Goal: Transaction & Acquisition: Purchase product/service

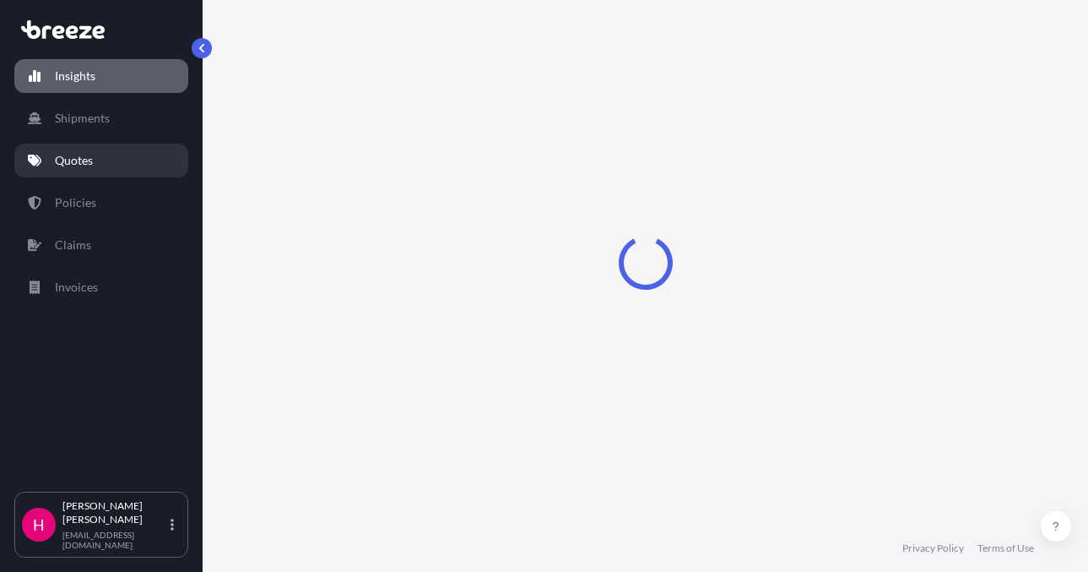
select select "2025"
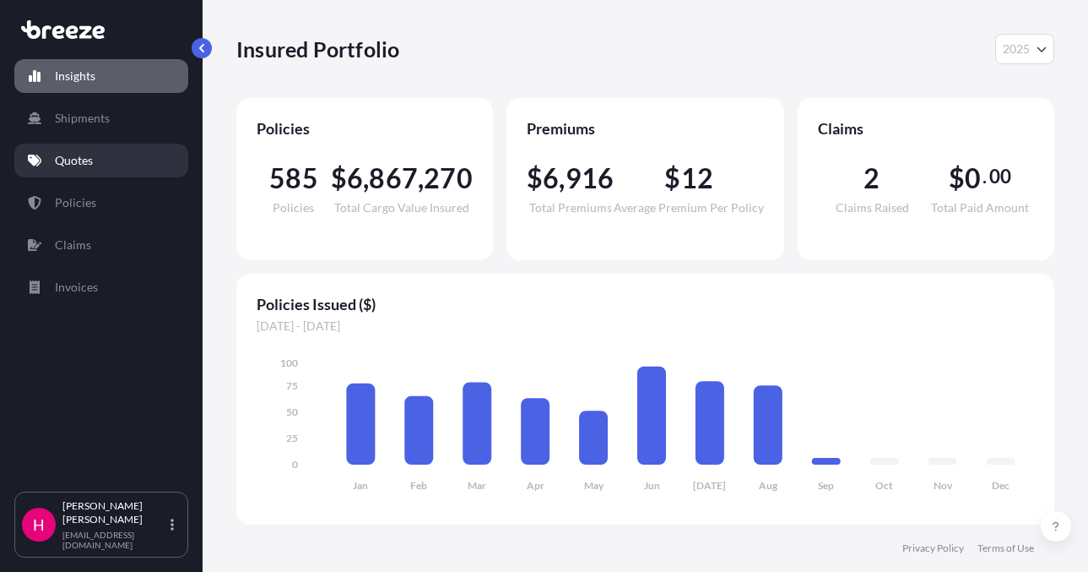
click at [88, 169] on link "Quotes" at bounding box center [101, 161] width 174 height 34
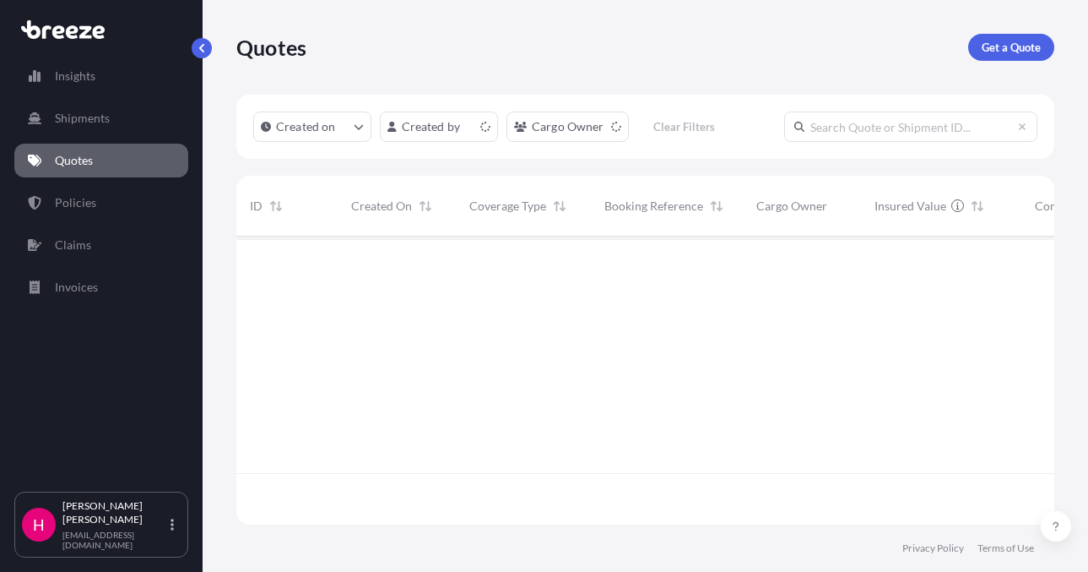
scroll to position [285, 806]
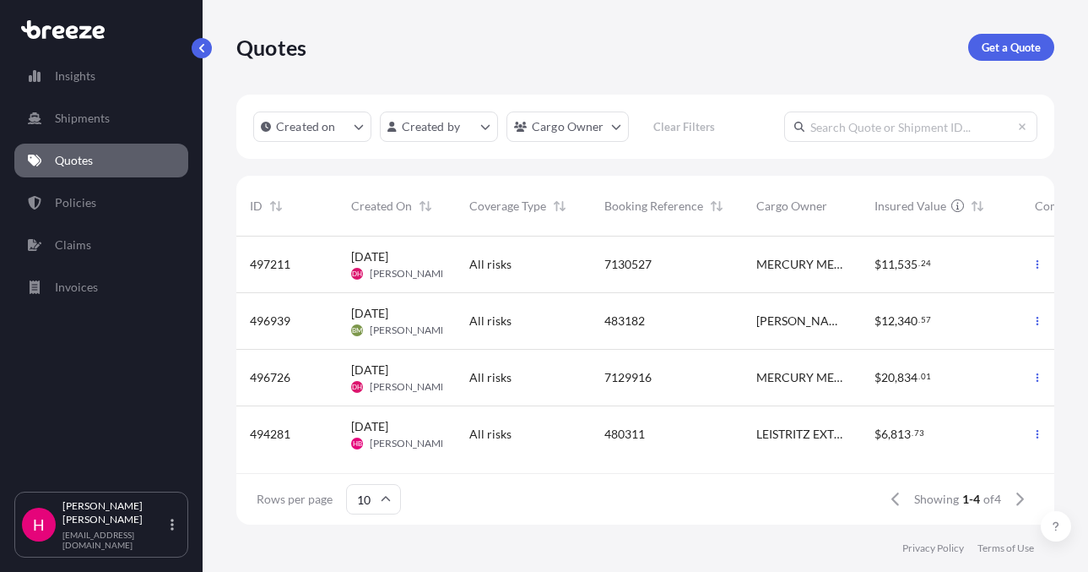
click at [1071, 463] on div "Quotes Get a Quote Created on Created by Cargo Owner Clear Filters ID Created O…" at bounding box center [646, 262] width 886 height 524
click at [990, 41] on p "Get a Quote" at bounding box center [1011, 47] width 59 height 17
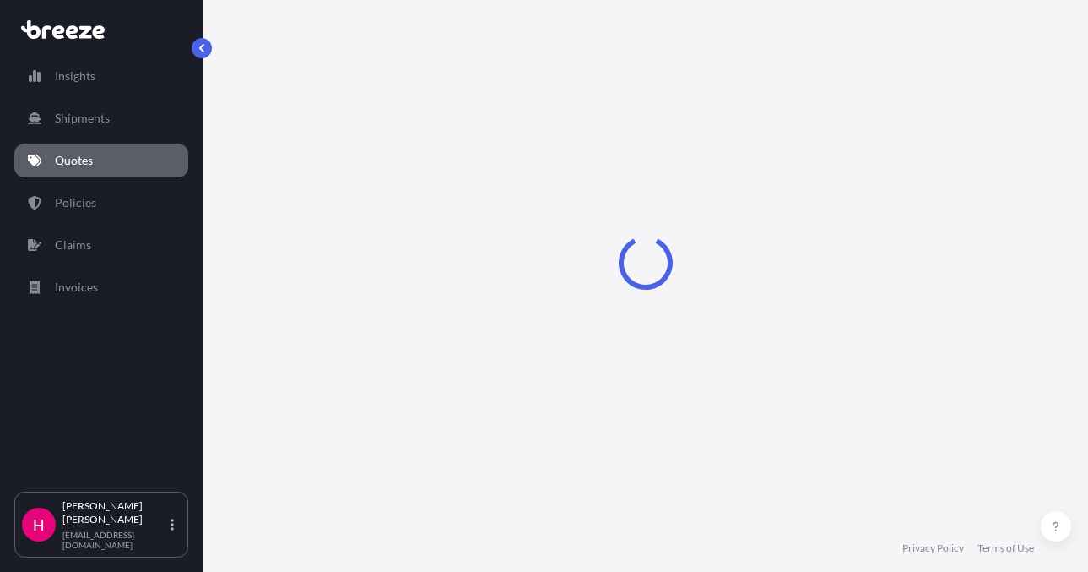
select select "Sea"
select select "1"
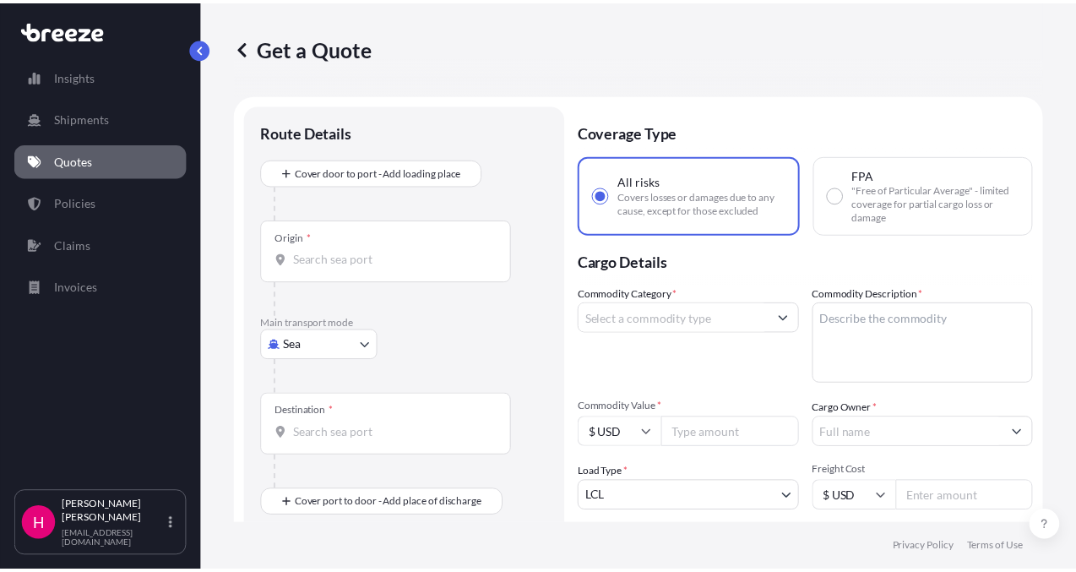
scroll to position [27, 0]
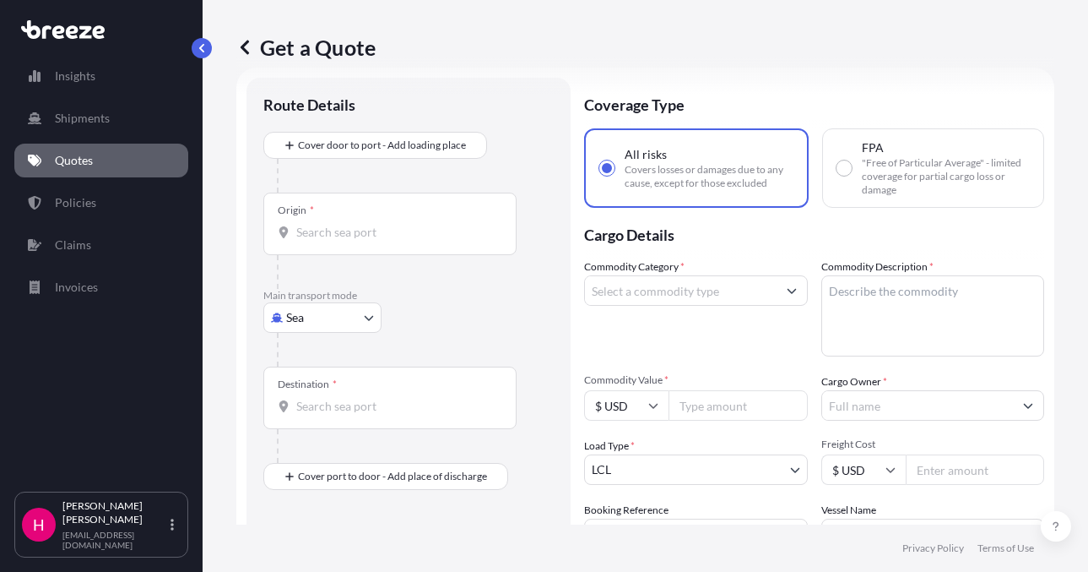
click at [356, 315] on body "Insights Shipments Quotes Policies Claims Invoices H [PERSON_NAME] [EMAIL_ADDRE…" at bounding box center [544, 286] width 1088 height 572
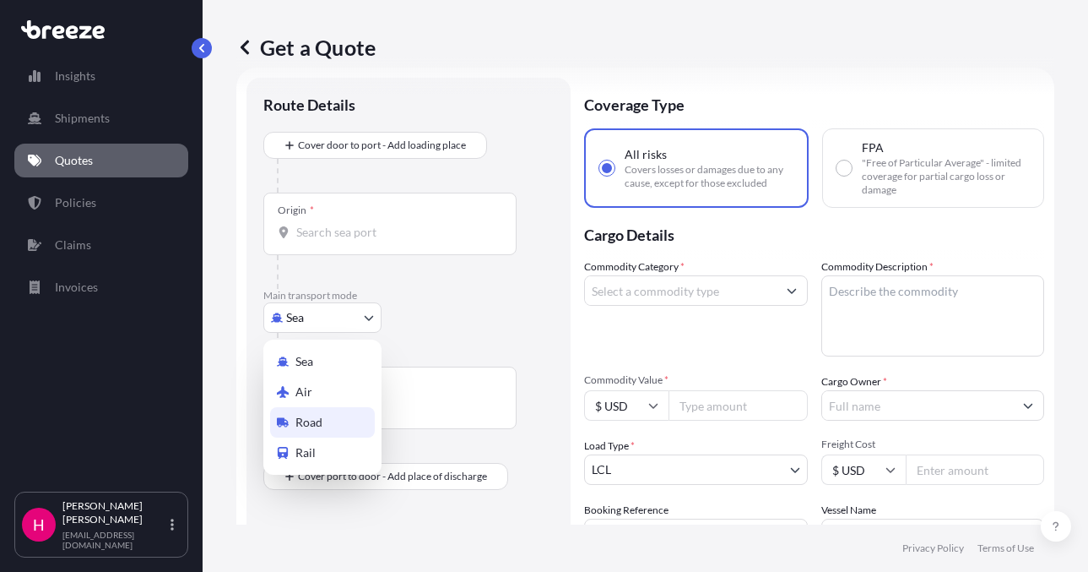
click at [323, 422] on div "Road" at bounding box center [322, 422] width 105 height 30
select select "Road"
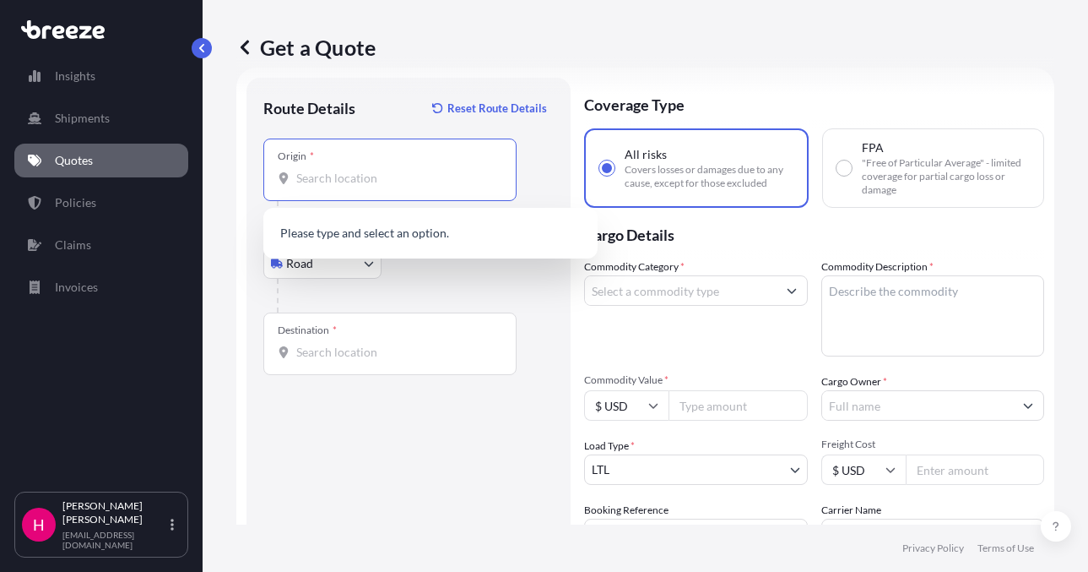
click at [337, 183] on input "Origin *" at bounding box center [395, 178] width 199 height 17
paste input "[STREET_ADDRESS][PERSON_NAME]"
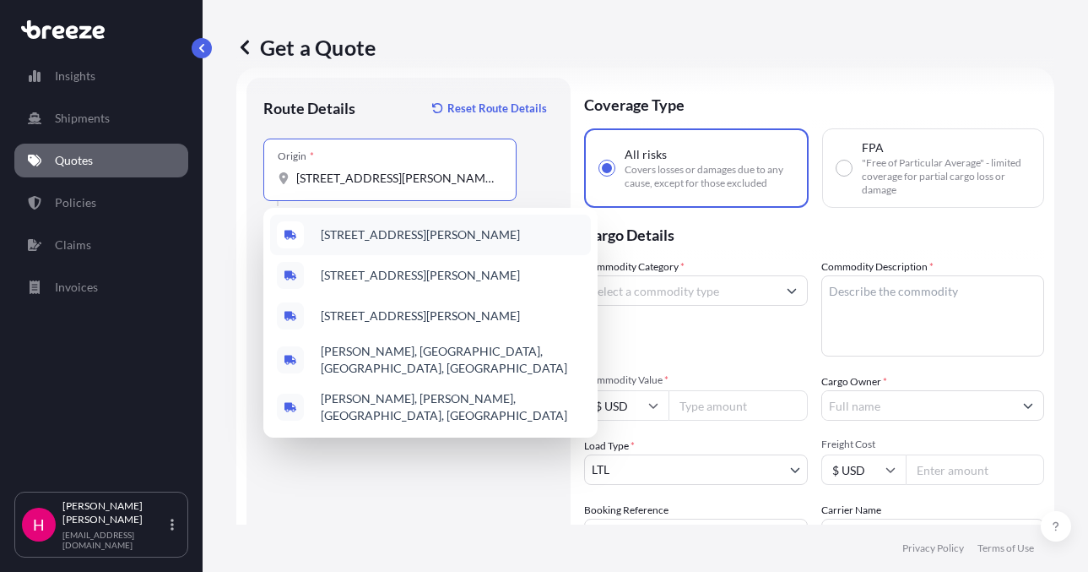
click at [453, 238] on span "[STREET_ADDRESS][PERSON_NAME]" at bounding box center [420, 234] width 199 height 17
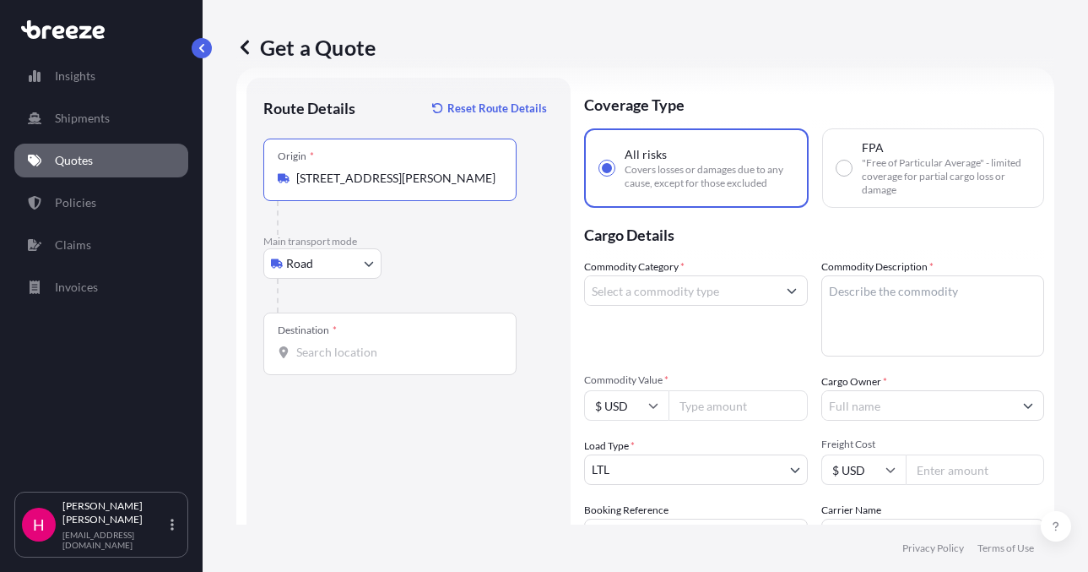
type input "[STREET_ADDRESS][PERSON_NAME]"
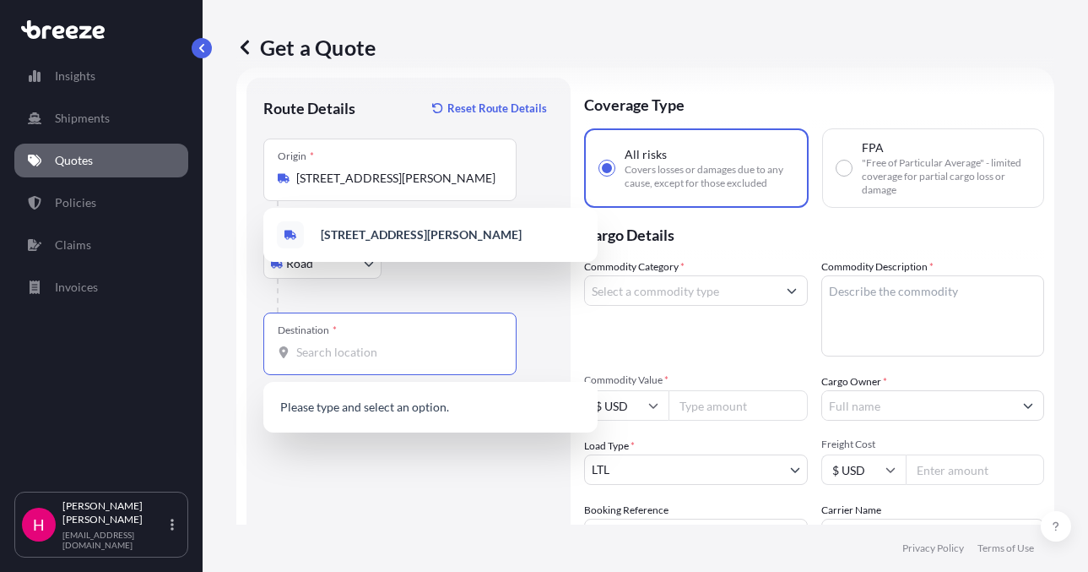
click at [408, 350] on input "Destination *" at bounding box center [395, 352] width 199 height 17
paste input "[STREET_ADDRESS]"
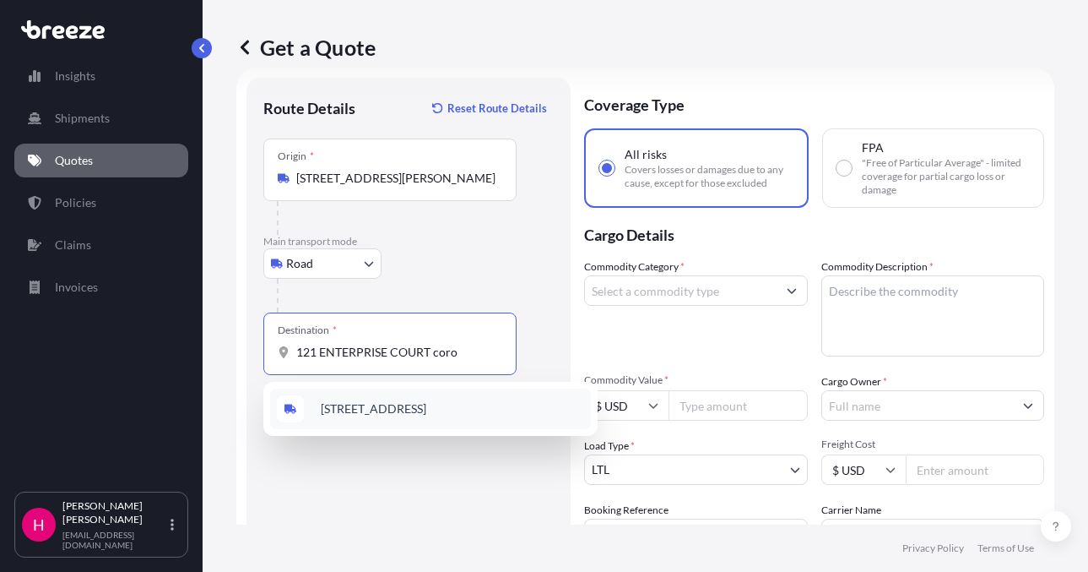
click at [412, 415] on span "[STREET_ADDRESS]" at bounding box center [374, 408] width 106 height 17
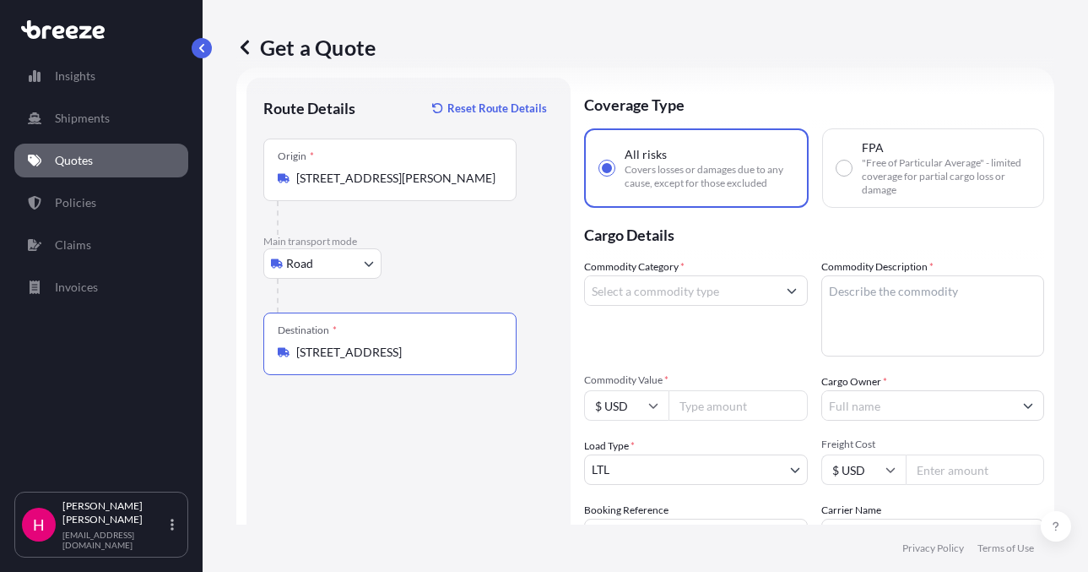
type input "[STREET_ADDRESS]"
click at [420, 428] on div "Route Details Reset Route Details Place of loading Road Road Rail Origin * [STR…" at bounding box center [408, 386] width 290 height 583
click at [1063, 387] on div "Get a Quote Route Details Reset Route Details Place of loading Road Road Rail O…" at bounding box center [646, 262] width 886 height 524
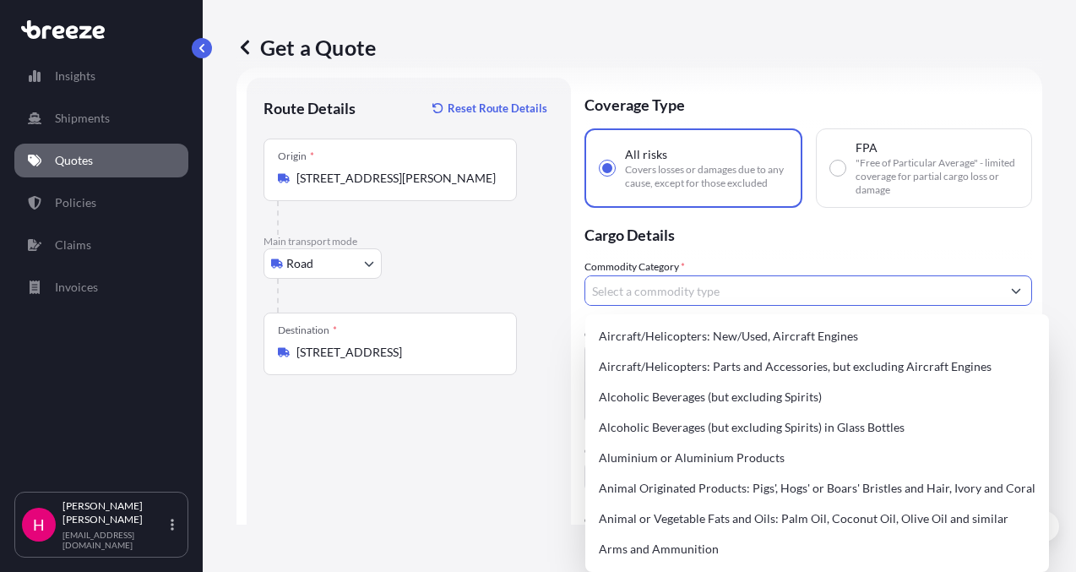
click at [647, 293] on input "Commodity Category *" at bounding box center [792, 290] width 415 height 30
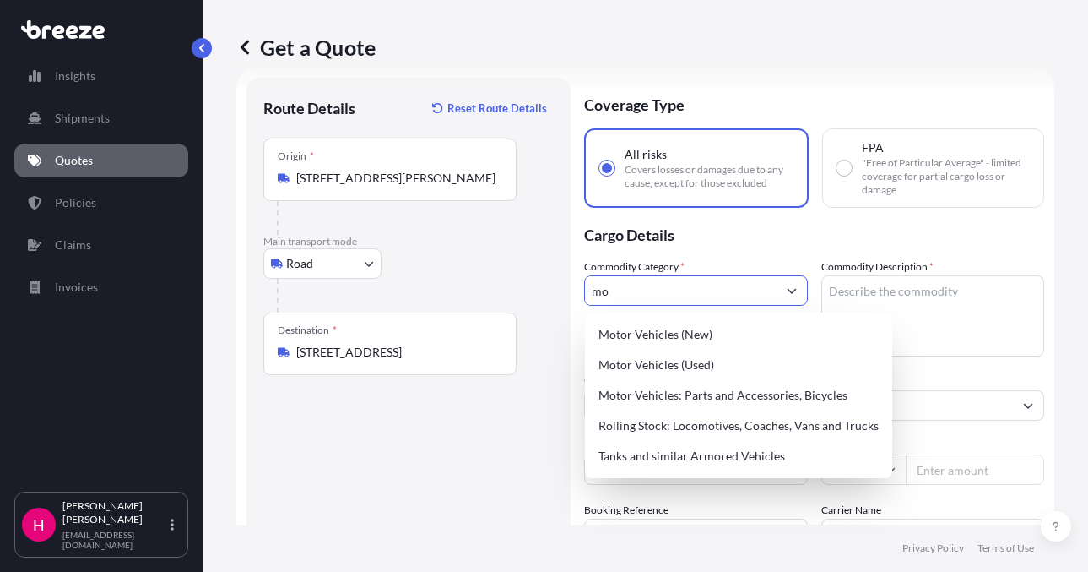
type input "m"
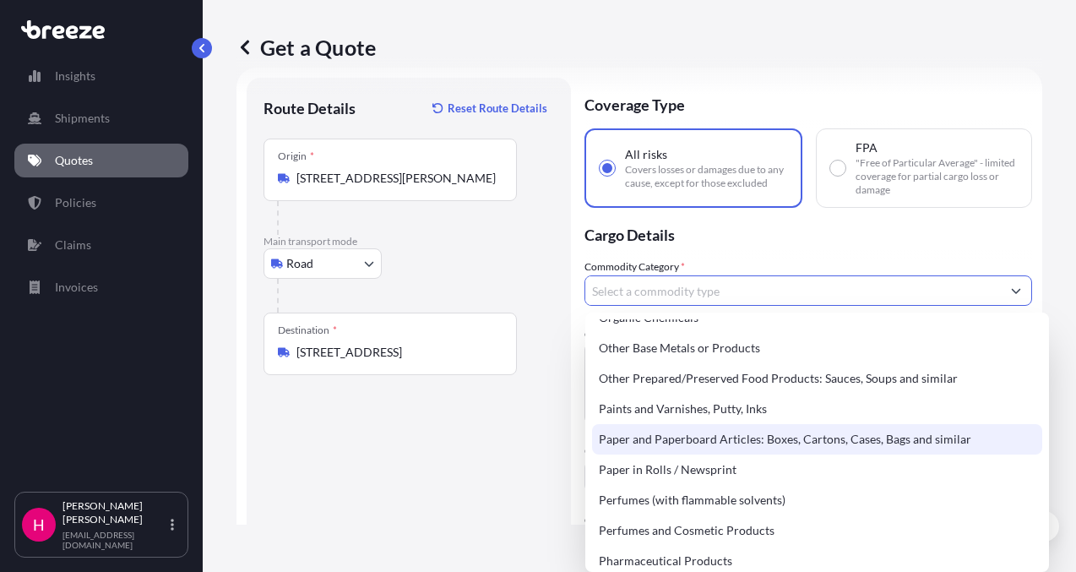
scroll to position [2871, 0]
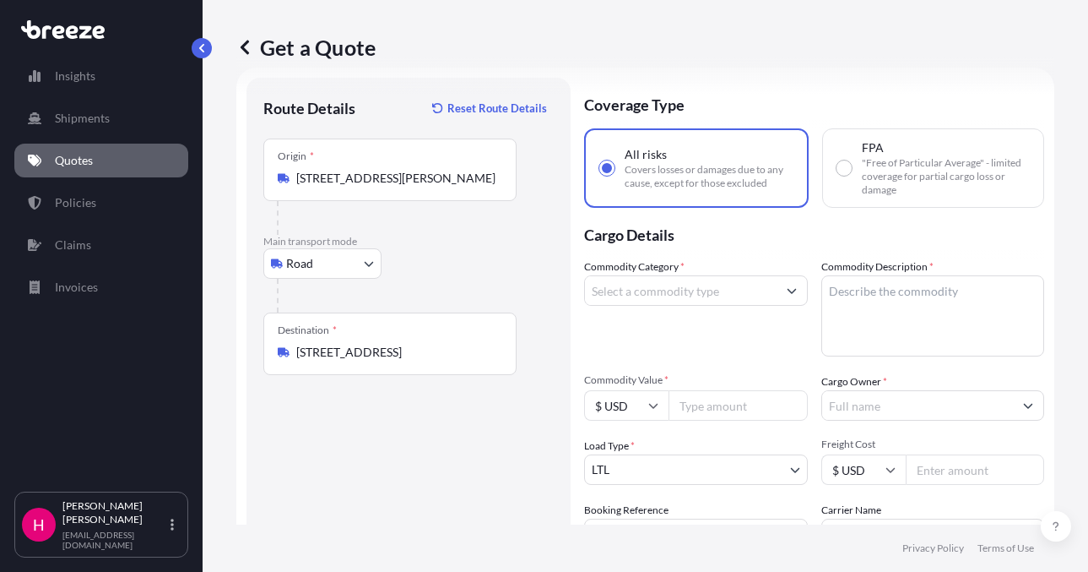
click at [1061, 381] on div "Get a Quote Route Details Reset Route Details Place of loading Road Road Rail O…" at bounding box center [646, 262] width 886 height 524
click at [722, 289] on input "Commodity Category *" at bounding box center [681, 290] width 192 height 30
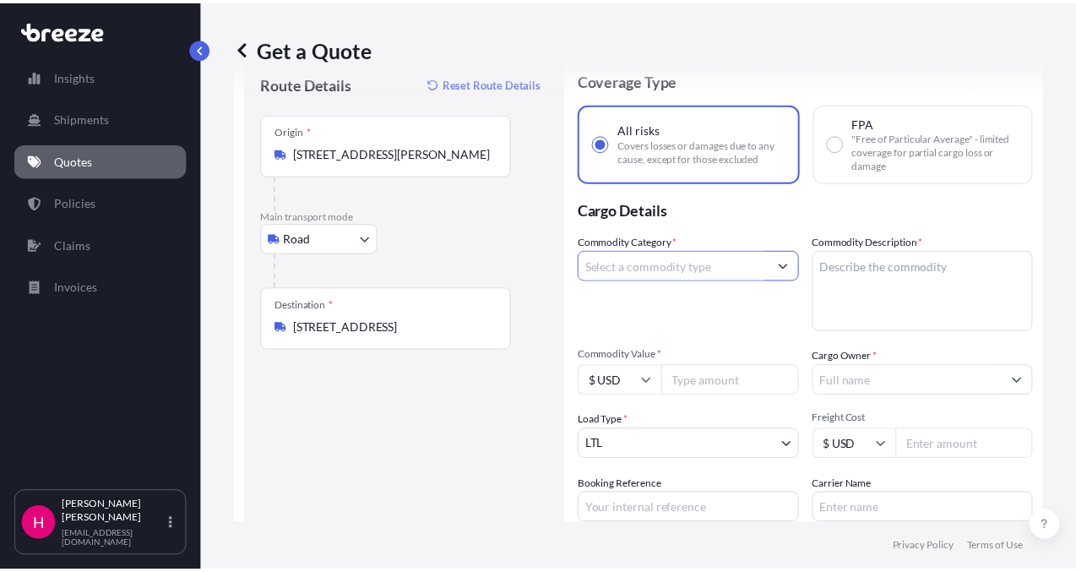
scroll to position [38, 0]
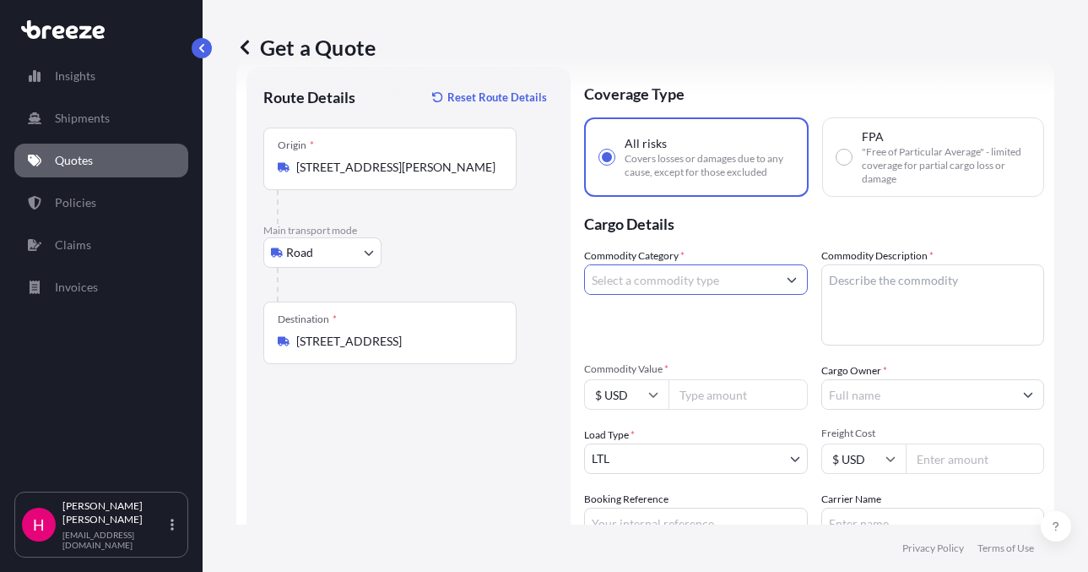
click at [655, 291] on input "Commodity Category *" at bounding box center [681, 279] width 192 height 30
click at [792, 282] on button "Show suggestions" at bounding box center [792, 279] width 30 height 30
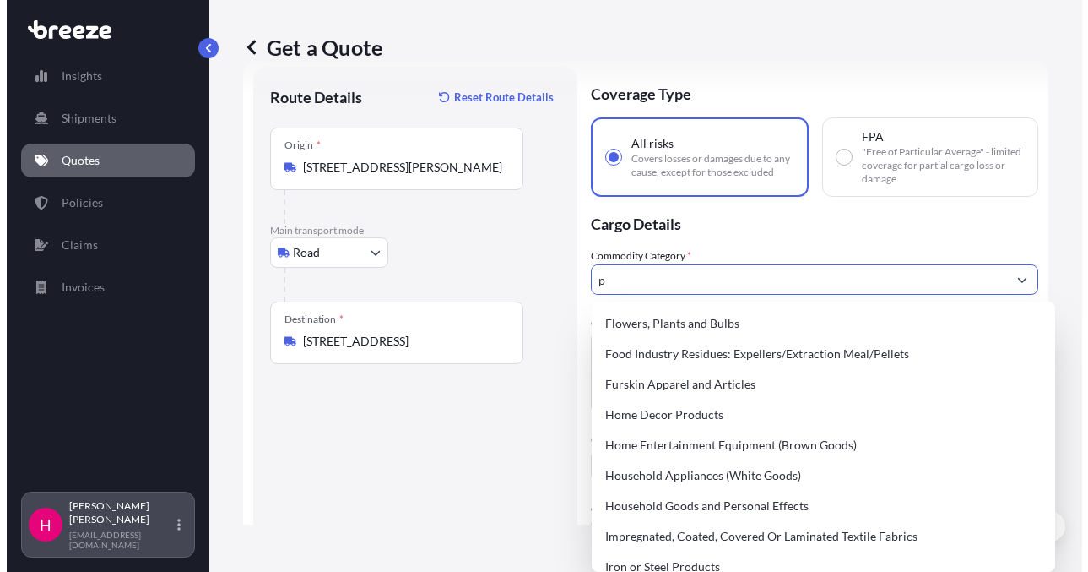
scroll to position [0, 0]
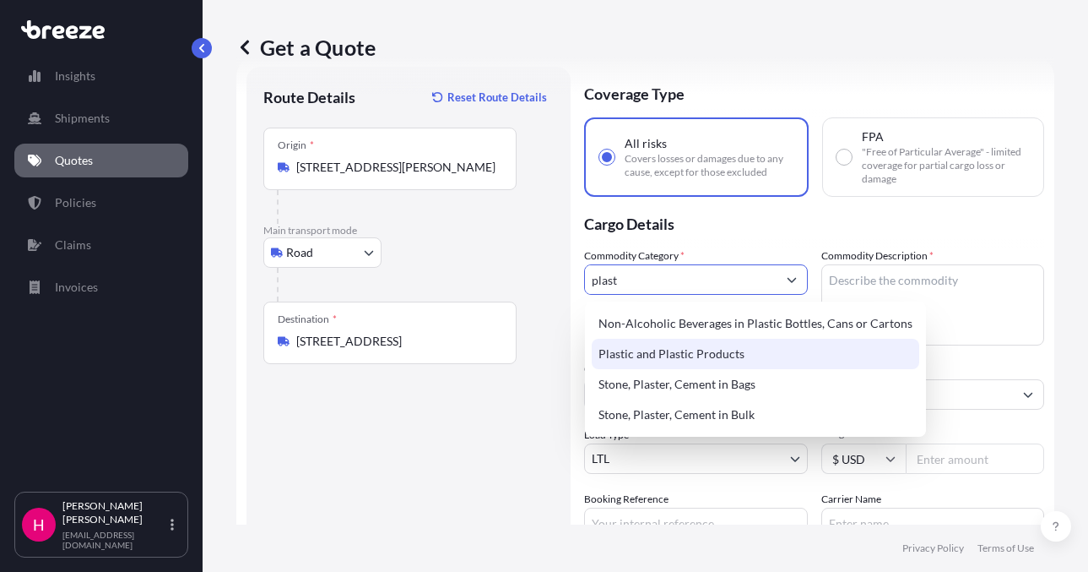
click at [642, 343] on div "Plastic and Plastic Products" at bounding box center [756, 354] width 328 height 30
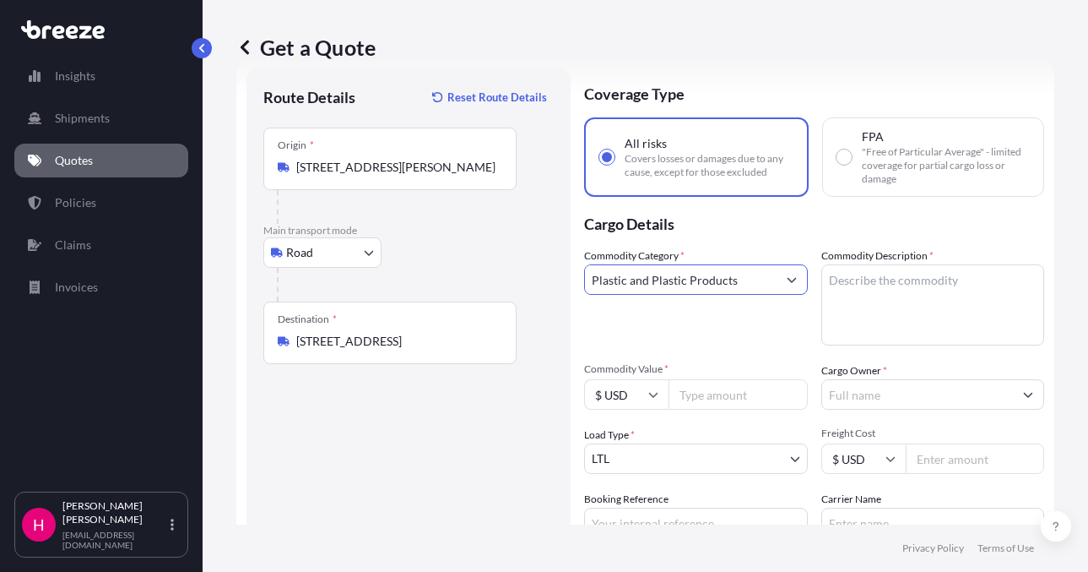
type input "Plastic and Plastic Products"
drag, startPoint x: 871, startPoint y: 280, endPoint x: 851, endPoint y: 269, distance: 22.3
click at [871, 280] on textarea "Commodity Description *" at bounding box center [934, 304] width 224 height 81
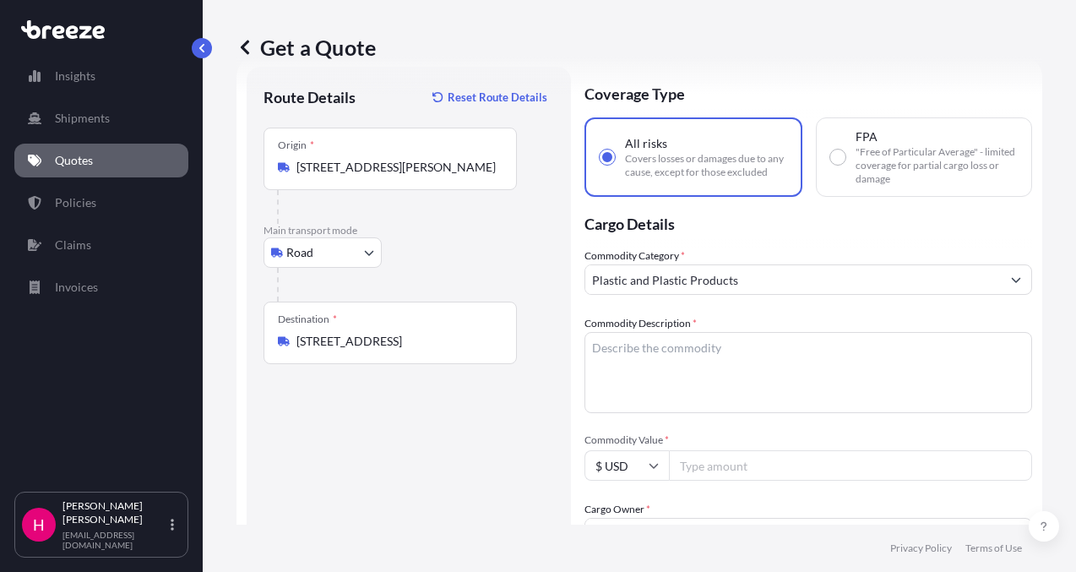
paste textarea "MOLDING"
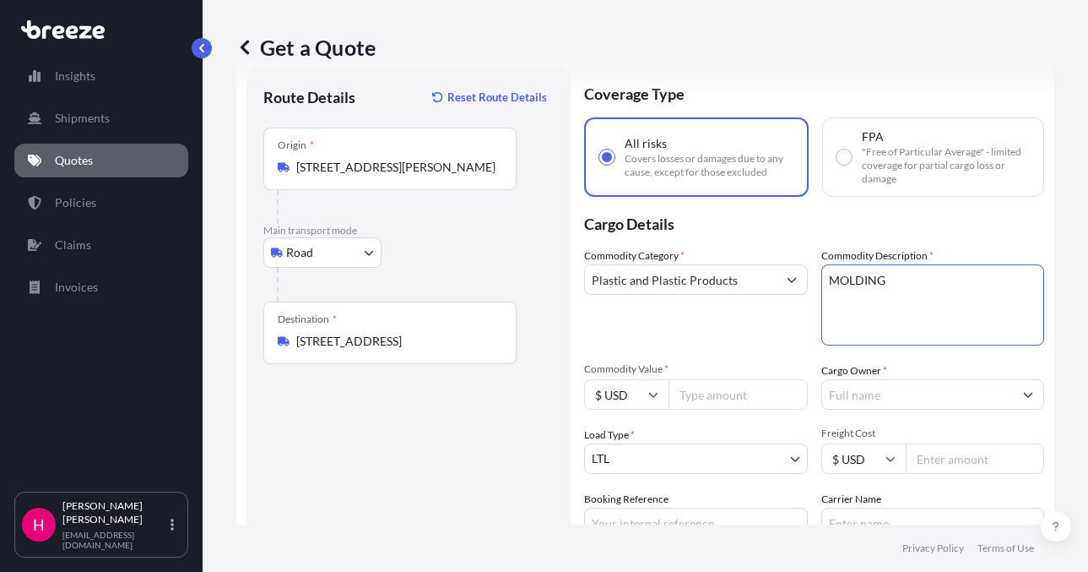
type textarea "MOLDING"
click at [805, 232] on p "Cargo Details" at bounding box center [814, 222] width 460 height 51
click at [737, 397] on input "Commodity Value *" at bounding box center [738, 394] width 139 height 30
type input "4821.63"
click at [377, 467] on div "Route Details Reset Route Details Place of loading Road Road Rail Origin * [STR…" at bounding box center [408, 375] width 290 height 583
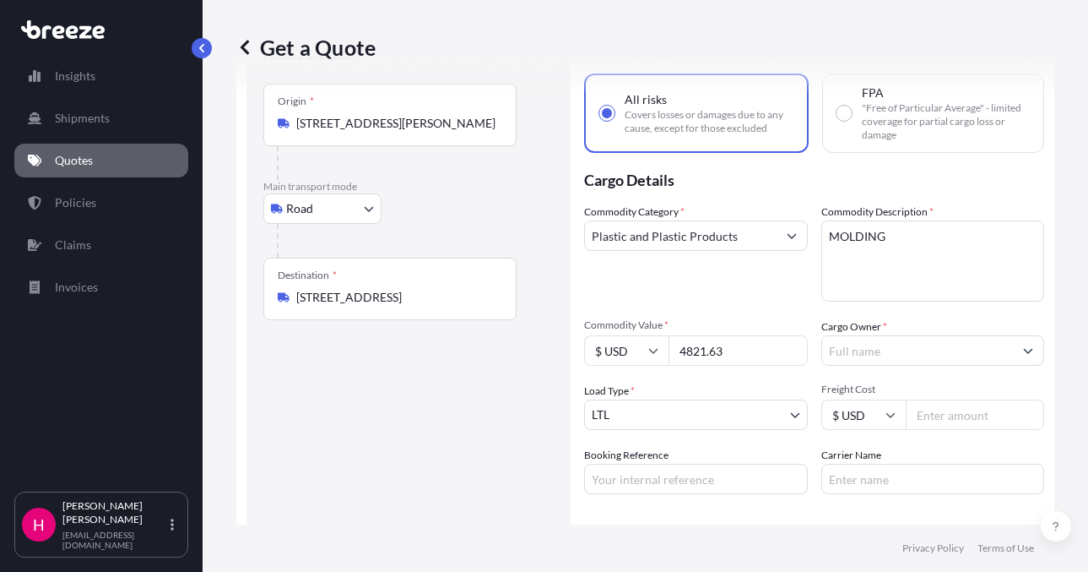
scroll to position [122, 0]
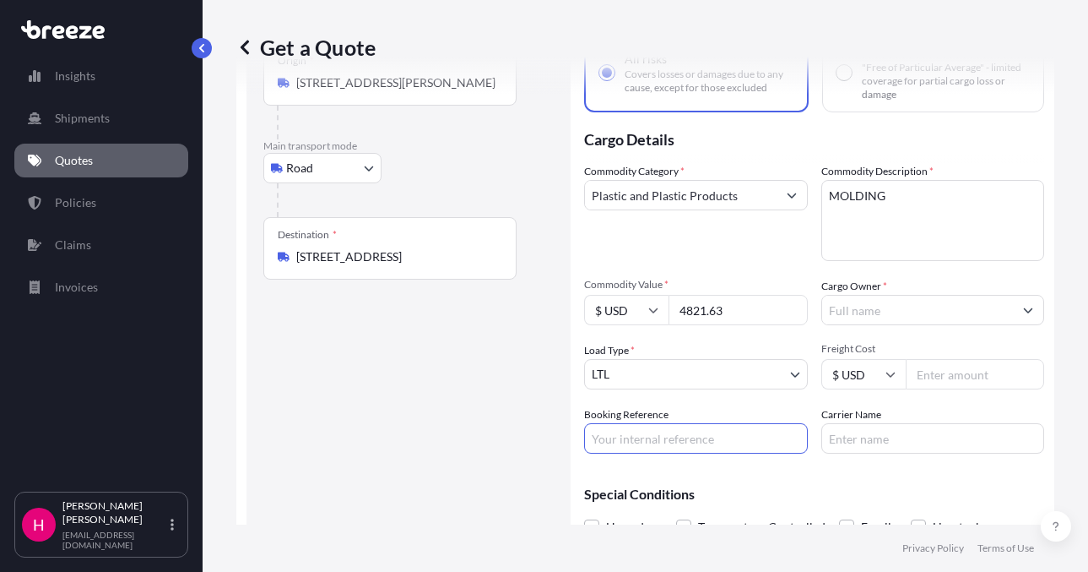
drag, startPoint x: 619, startPoint y: 437, endPoint x: 554, endPoint y: 440, distance: 65.1
click at [619, 437] on input "Booking Reference" at bounding box center [696, 438] width 224 height 30
paste input "484329"
type input "484329"
click at [502, 442] on div "Route Details Reset Route Details Place of loading Road Road Rail Origin * [STR…" at bounding box center [408, 290] width 290 height 583
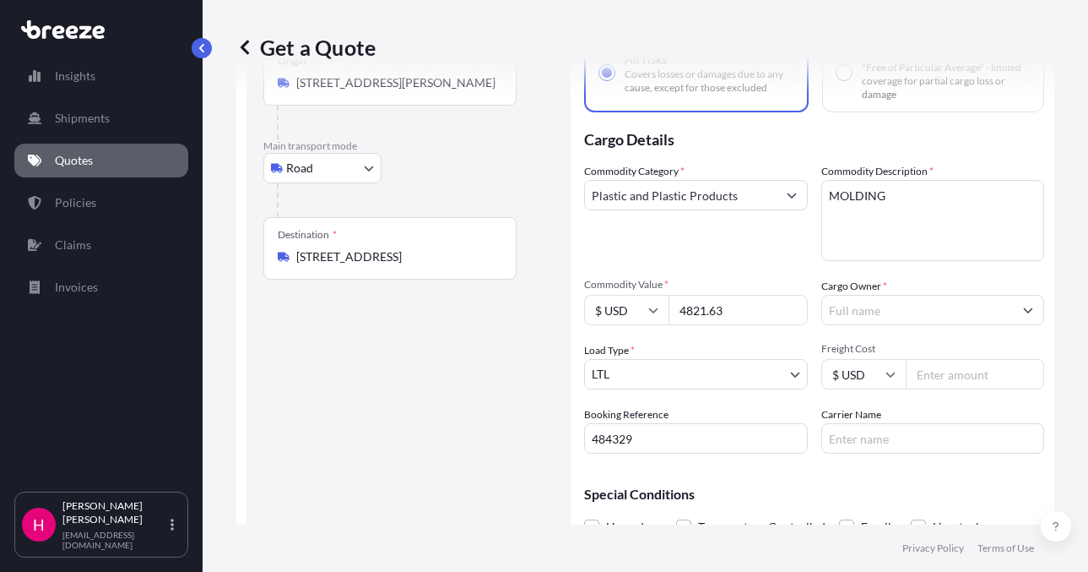
click at [864, 443] on input "Carrier Name" at bounding box center [934, 438] width 224 height 30
type input "FedEx LTL Priority"
drag, startPoint x: 471, startPoint y: 437, endPoint x: 478, endPoint y: 431, distance: 9.0
click at [472, 436] on div "Route Details Reset Route Details Place of loading Road Road Rail Origin * [STR…" at bounding box center [408, 290] width 290 height 583
click at [864, 303] on input "Cargo Owner *" at bounding box center [918, 310] width 192 height 30
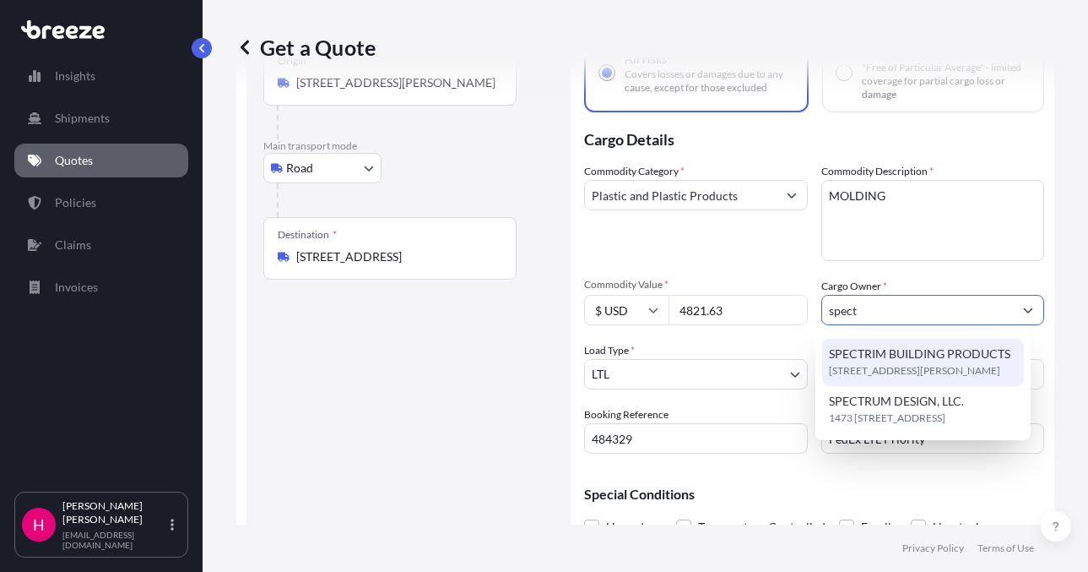
click at [913, 352] on span "SPECTRIM BUILDING PRODUCTS" at bounding box center [920, 353] width 182 height 17
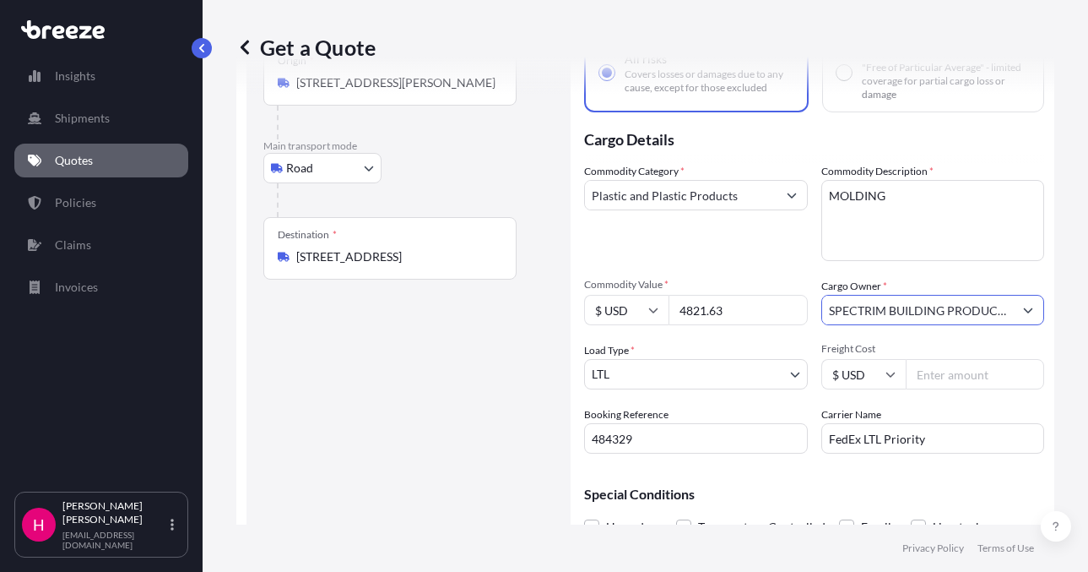
type input "SPECTRIM BUILDING PRODUCTS"
click at [373, 399] on div "Route Details Reset Route Details Place of loading Road Road Rail Origin * [STR…" at bounding box center [408, 290] width 290 height 583
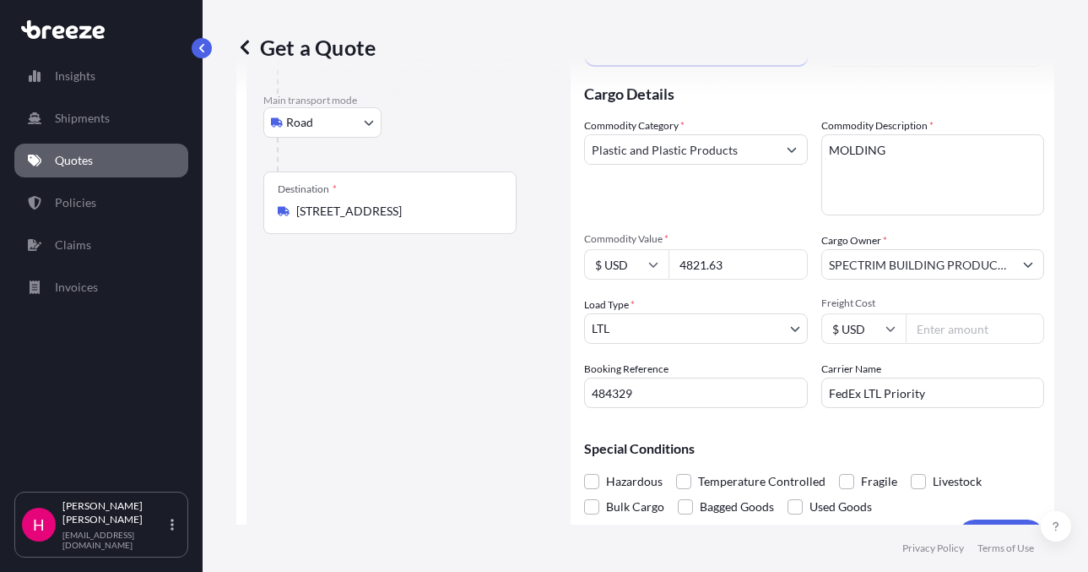
scroll to position [207, 0]
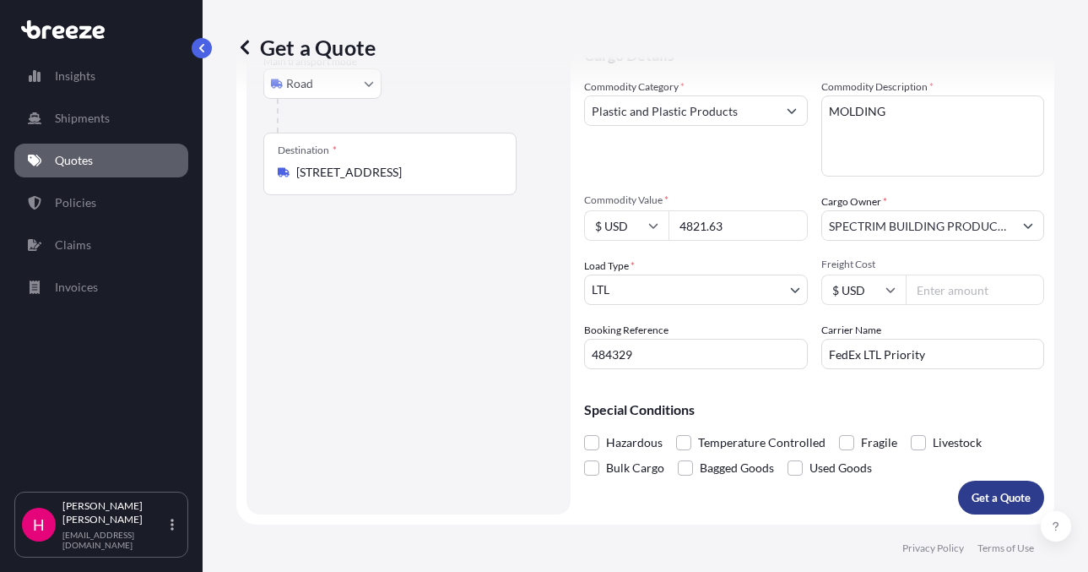
click at [974, 499] on p "Get a Quote" at bounding box center [1001, 497] width 59 height 17
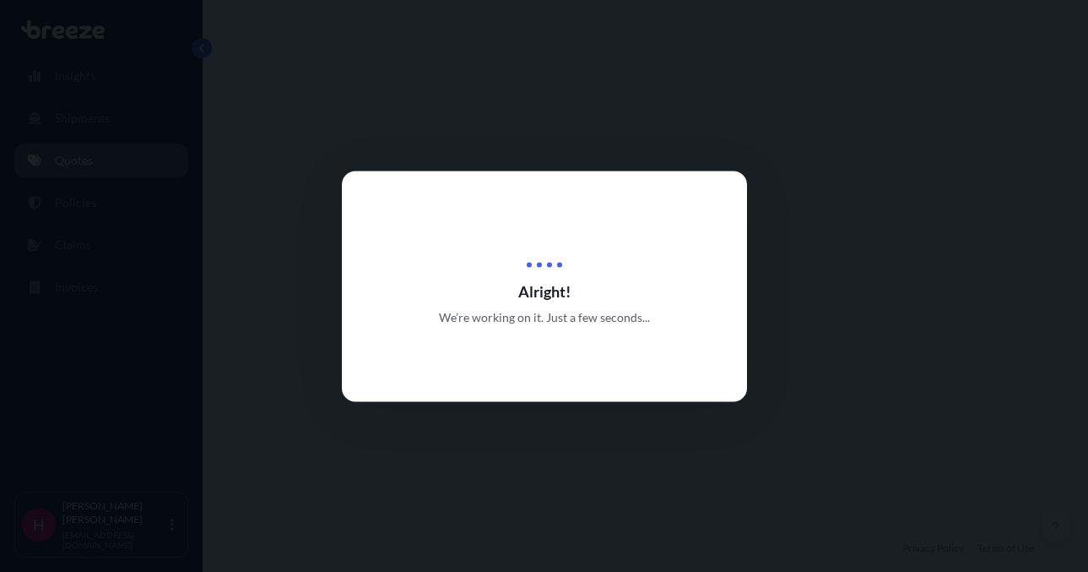
select select "Road"
select select "1"
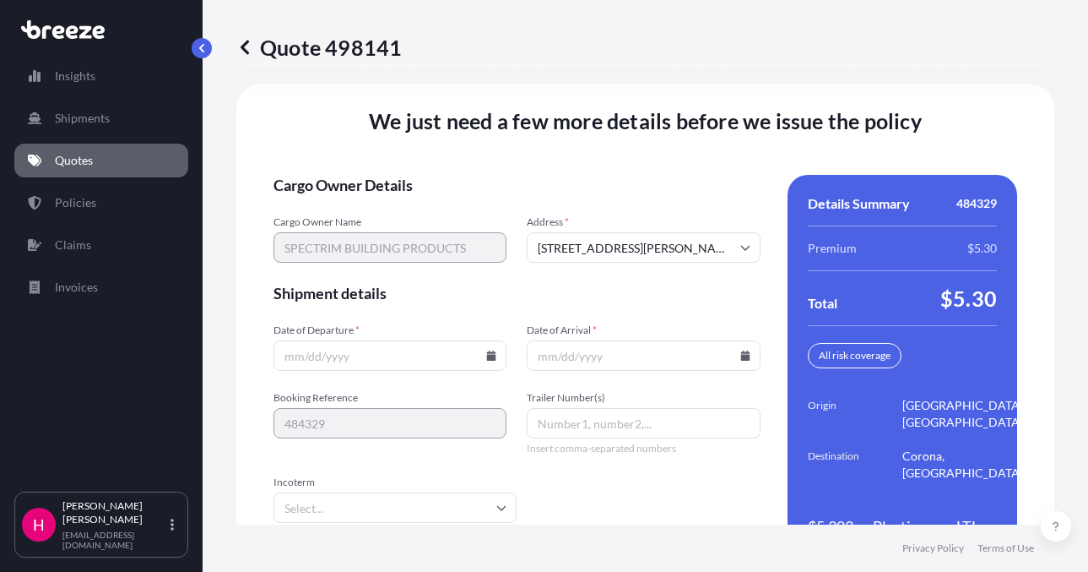
scroll to position [2408, 0]
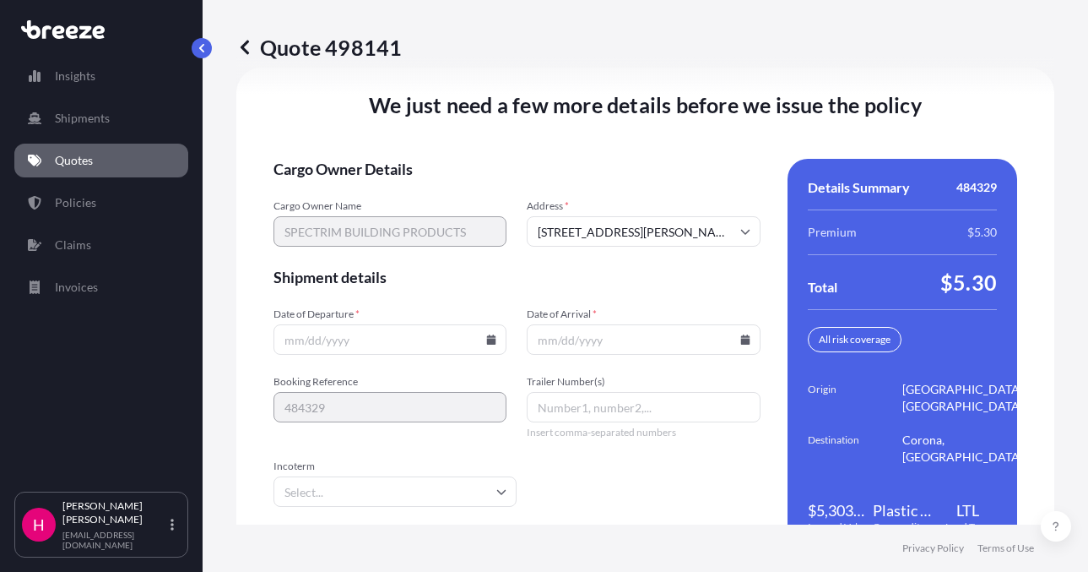
click at [486, 338] on icon at bounding box center [491, 339] width 10 height 10
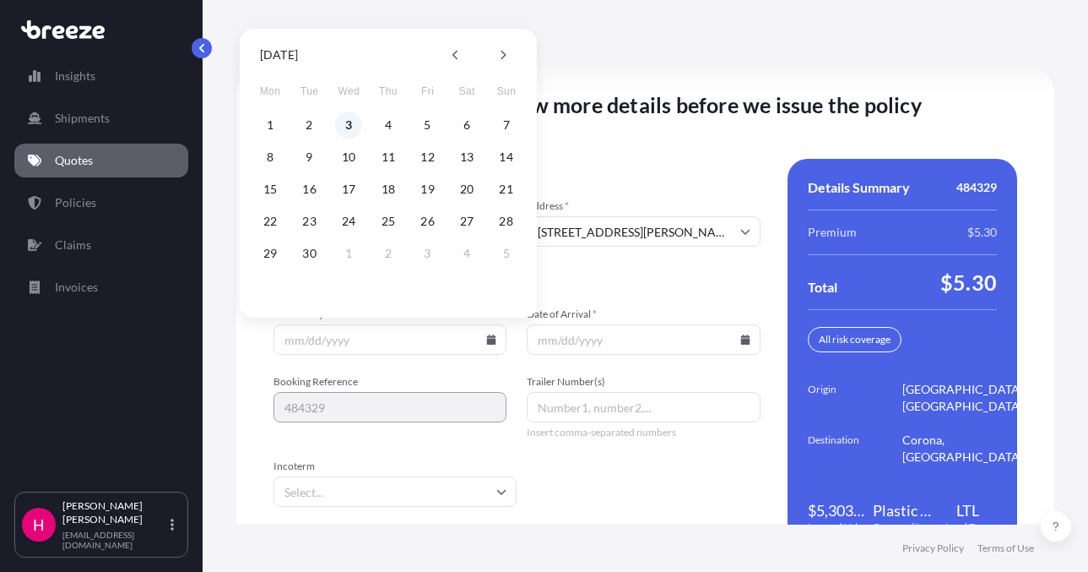
click at [347, 127] on button "3" at bounding box center [348, 124] width 27 height 27
type input "[DATE]"
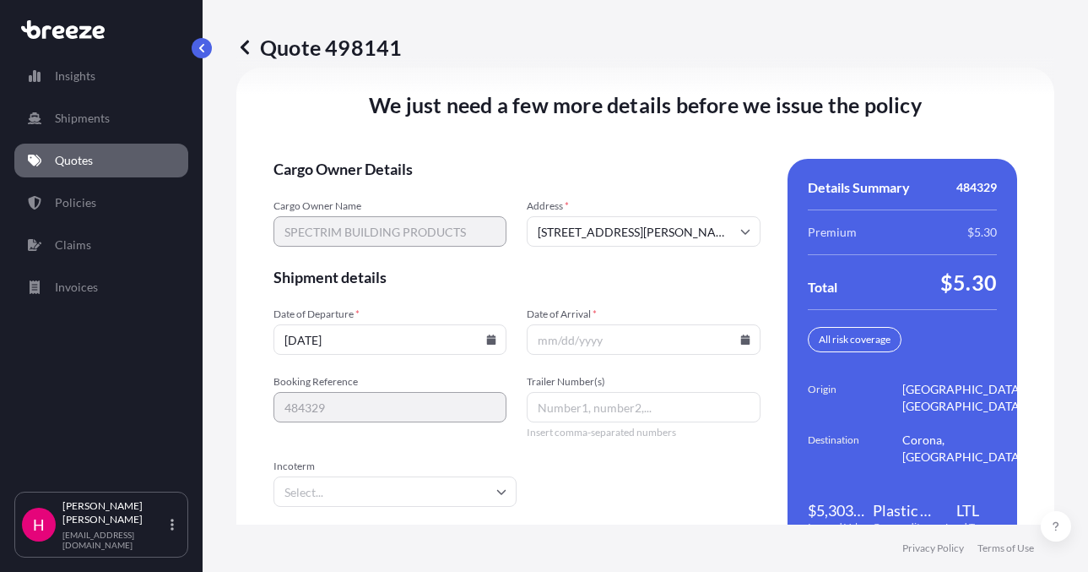
click at [741, 340] on icon at bounding box center [745, 339] width 9 height 10
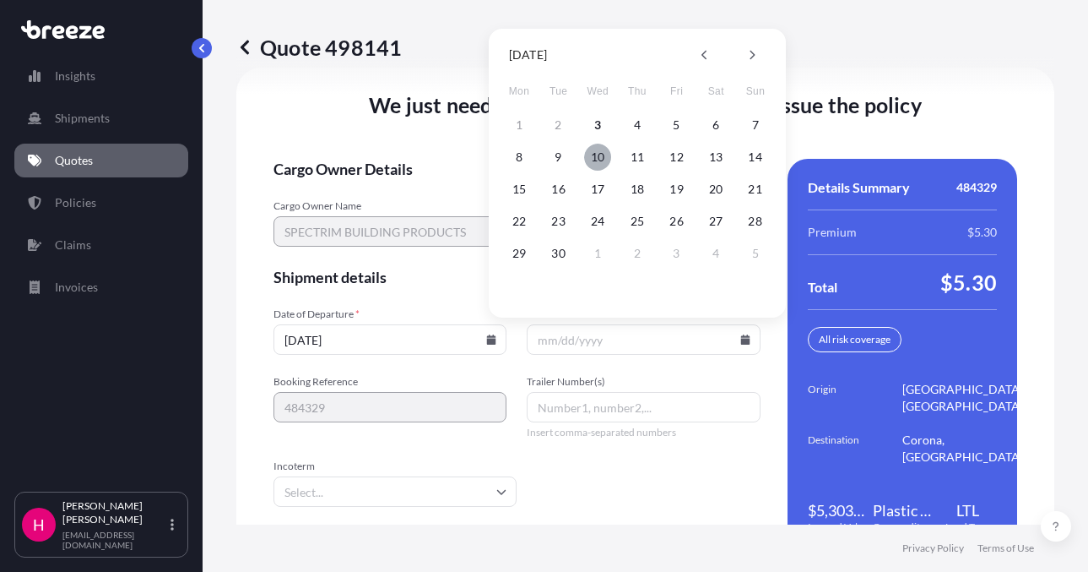
click at [599, 156] on button "10" at bounding box center [597, 157] width 27 height 27
type input "[DATE]"
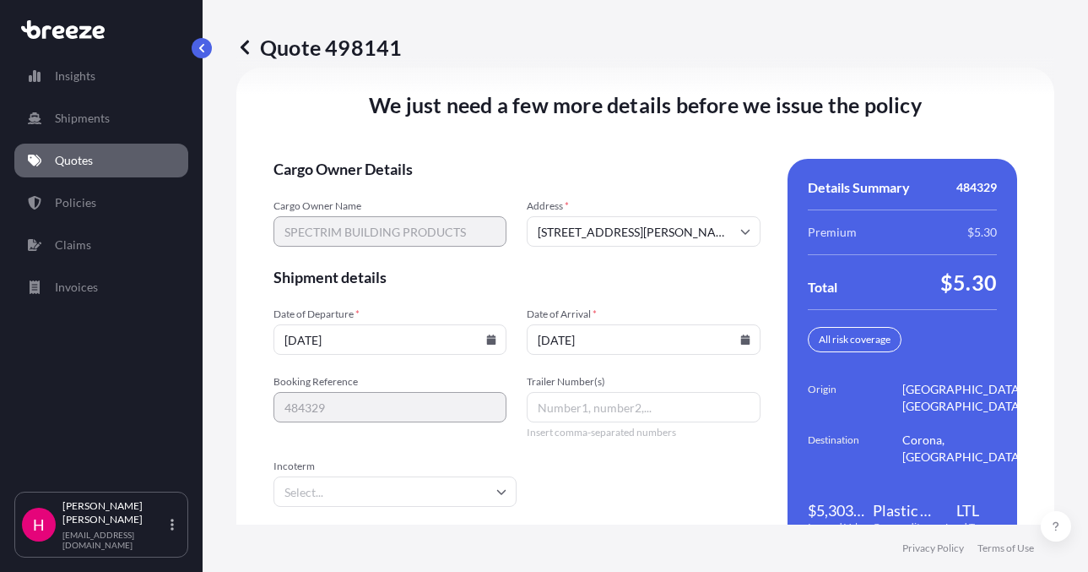
click at [535, 134] on div "We just need a few more details before we issue the policy Cargo Owner Details …" at bounding box center [645, 323] width 818 height 510
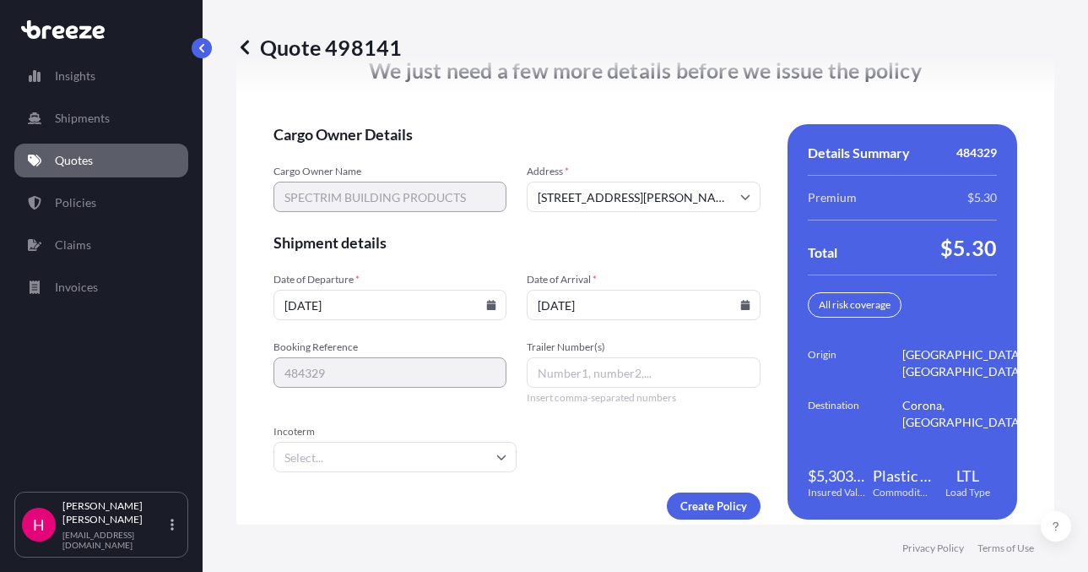
scroll to position [2461, 0]
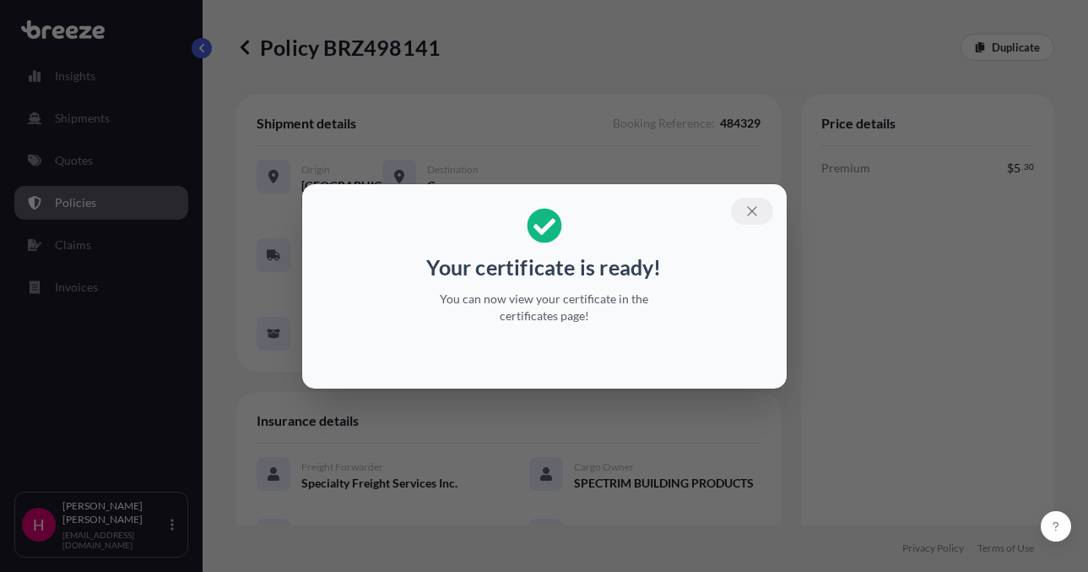
click at [760, 209] on button "button" at bounding box center [752, 211] width 42 height 27
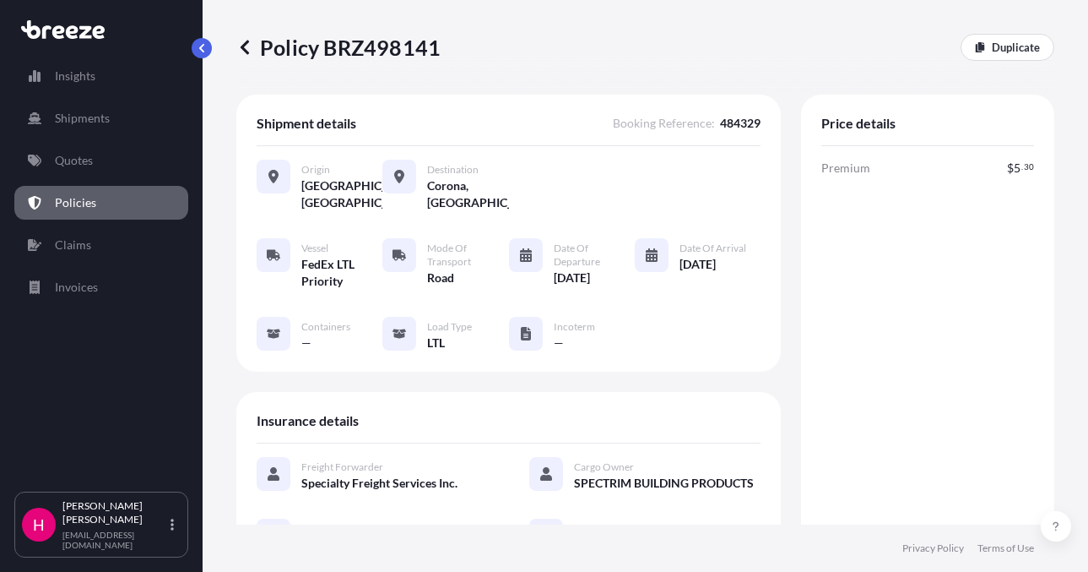
click at [389, 53] on p "Policy BRZ498141" at bounding box center [338, 47] width 204 height 27
copy p "BRZ498141"
click at [389, 53] on p "Policy BRZ498141" at bounding box center [338, 47] width 204 height 27
